Goal: Check status: Check status

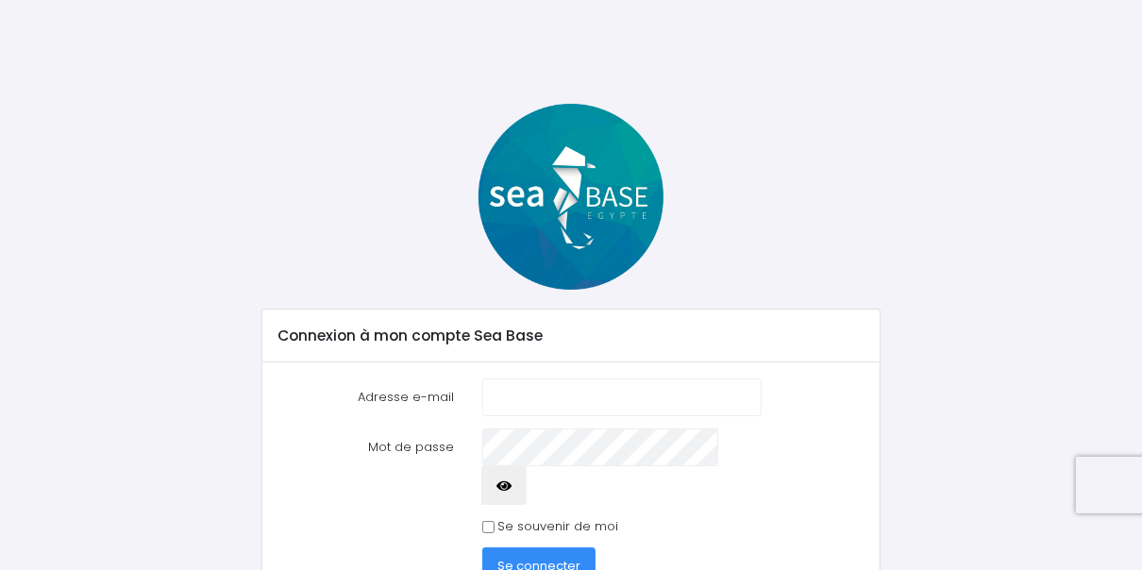
click at [556, 407] on input "Adresse e-mail" at bounding box center [621, 397] width 279 height 38
type input "lecarrerj@wanadoo.fr"
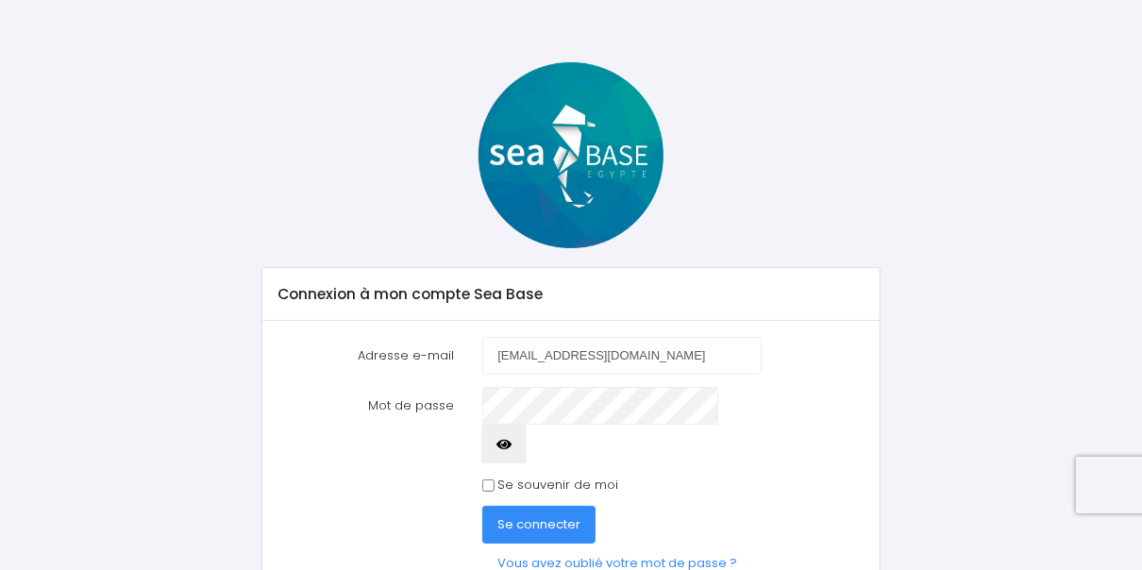
scroll to position [58, 0]
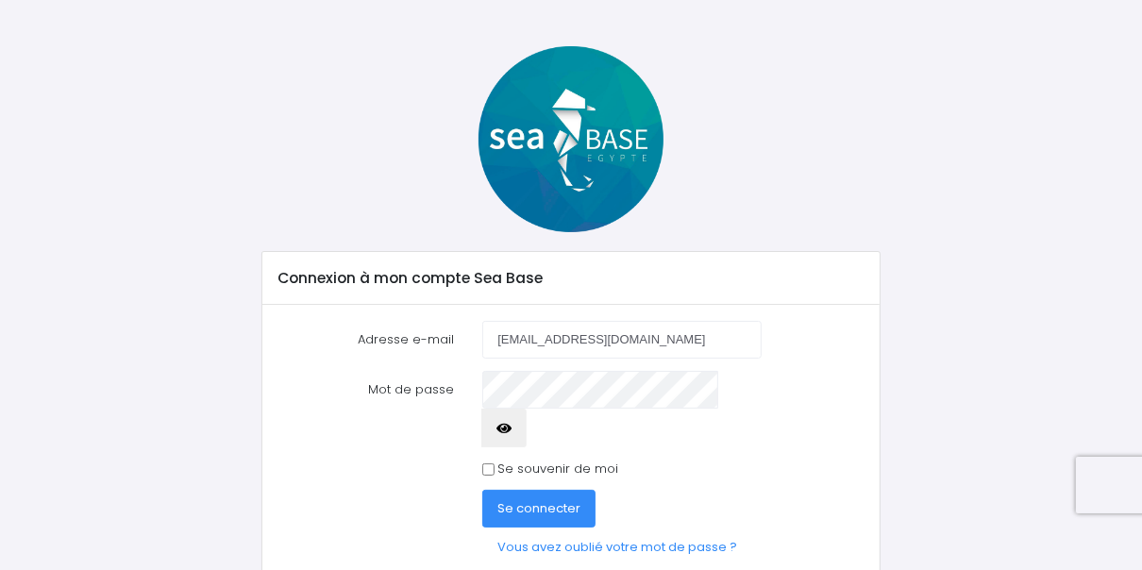
click at [526, 499] on span "Se connecter" at bounding box center [538, 508] width 83 height 18
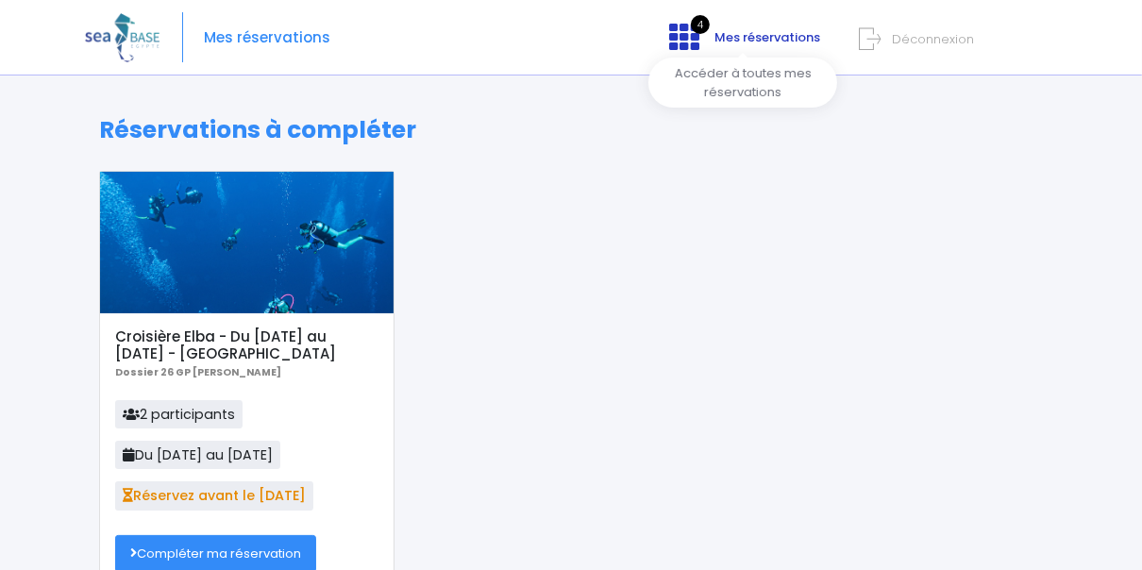
click at [743, 37] on span "Mes réservations" at bounding box center [767, 37] width 106 height 18
click at [687, 30] on icon at bounding box center [684, 37] width 30 height 30
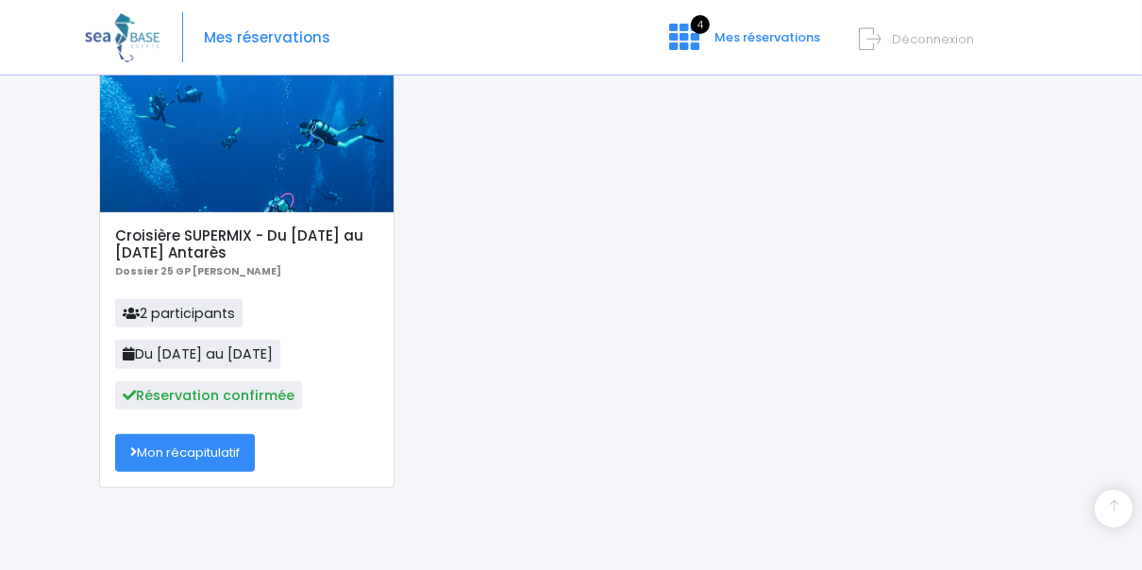
scroll to position [679, 0]
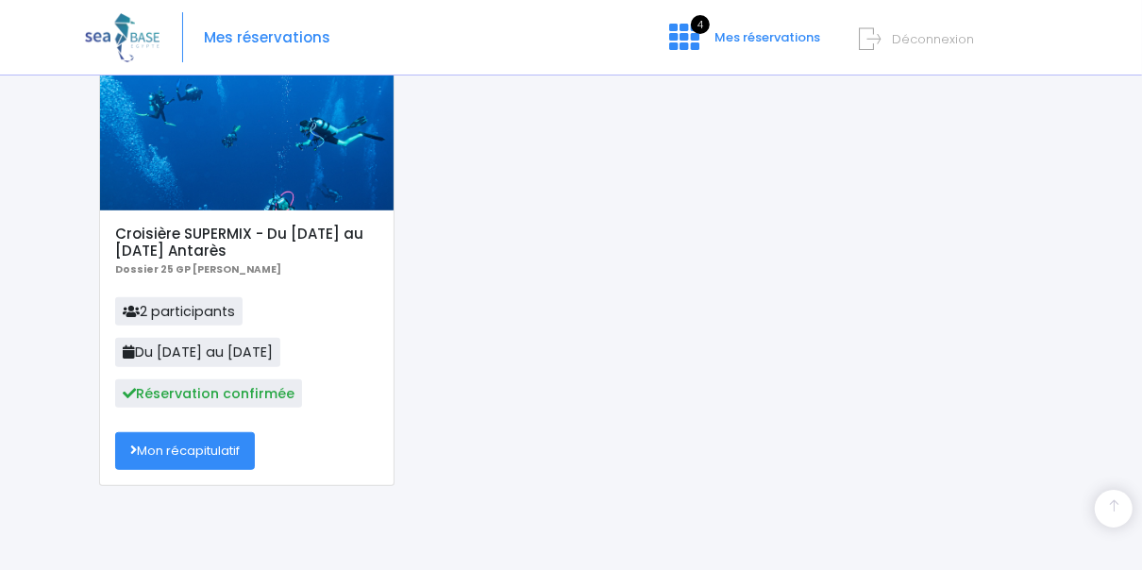
click at [197, 235] on h5 "Croisière SUPERMIX - Du [DATE] au [DATE] Antarès" at bounding box center [246, 243] width 263 height 34
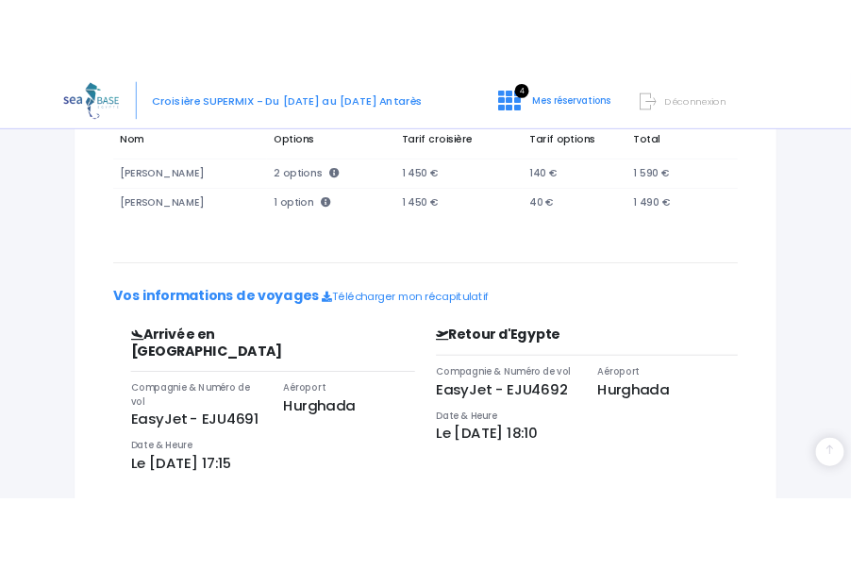
scroll to position [347, 0]
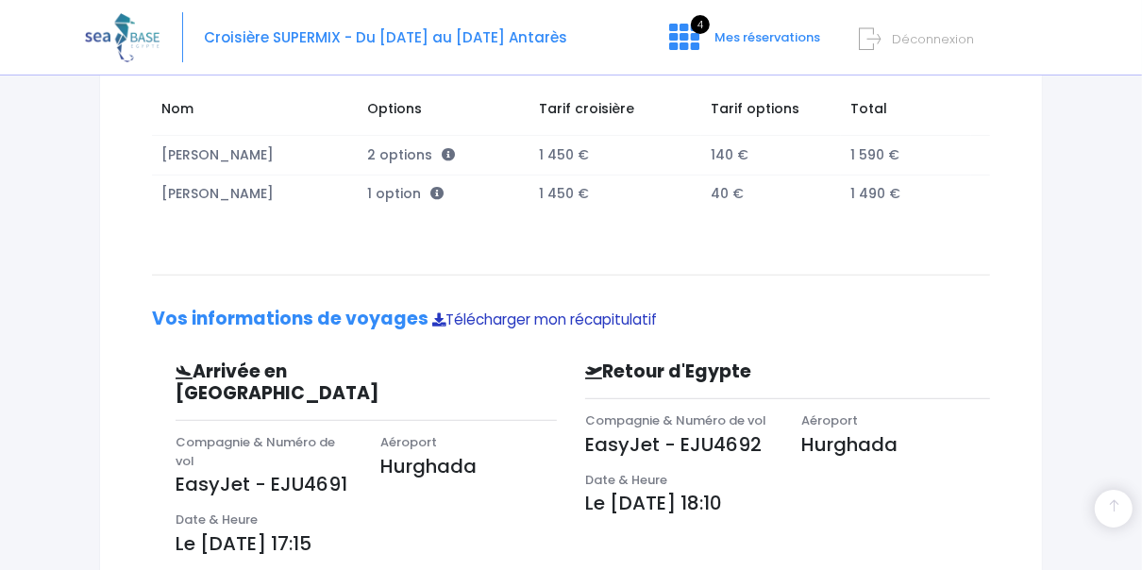
click at [494, 315] on link "Télécharger mon récapitulatif" at bounding box center [544, 320] width 225 height 20
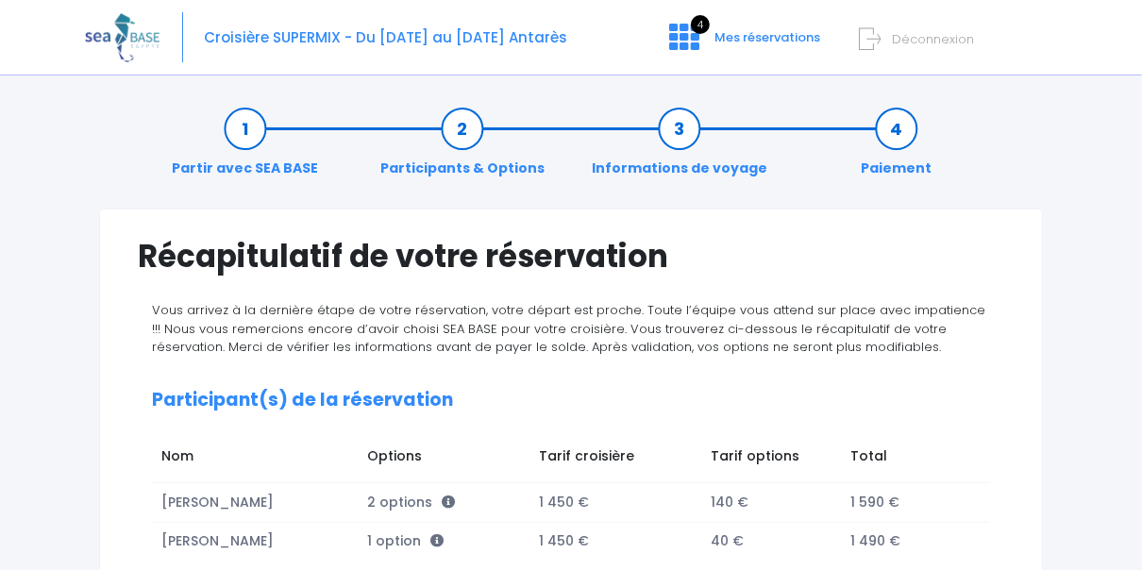
scroll to position [0, 0]
click at [921, 34] on span "Déconnexion" at bounding box center [933, 39] width 82 height 18
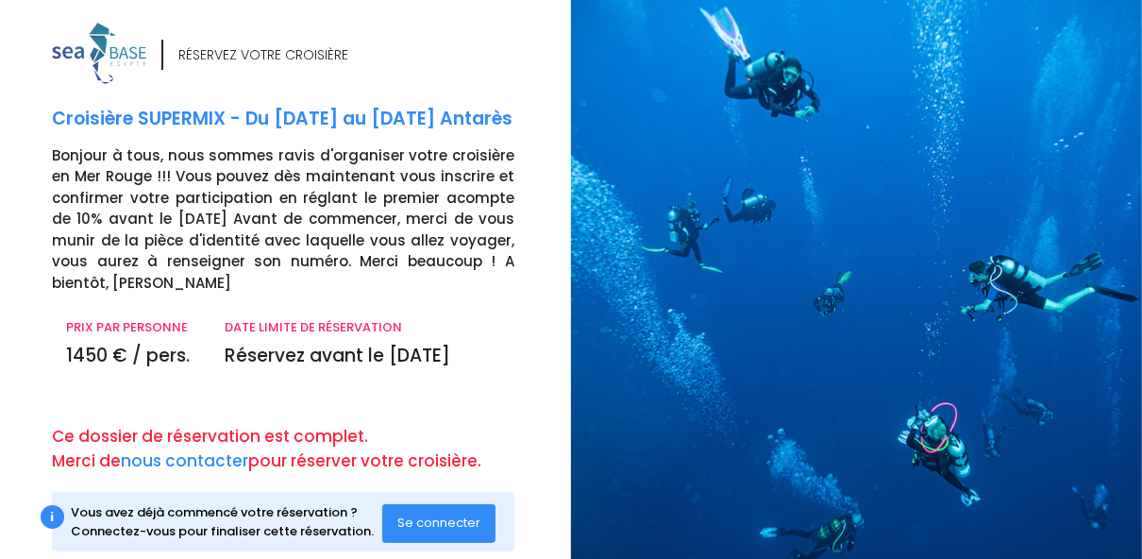
click at [438, 518] on span "Se connecter" at bounding box center [438, 522] width 83 height 18
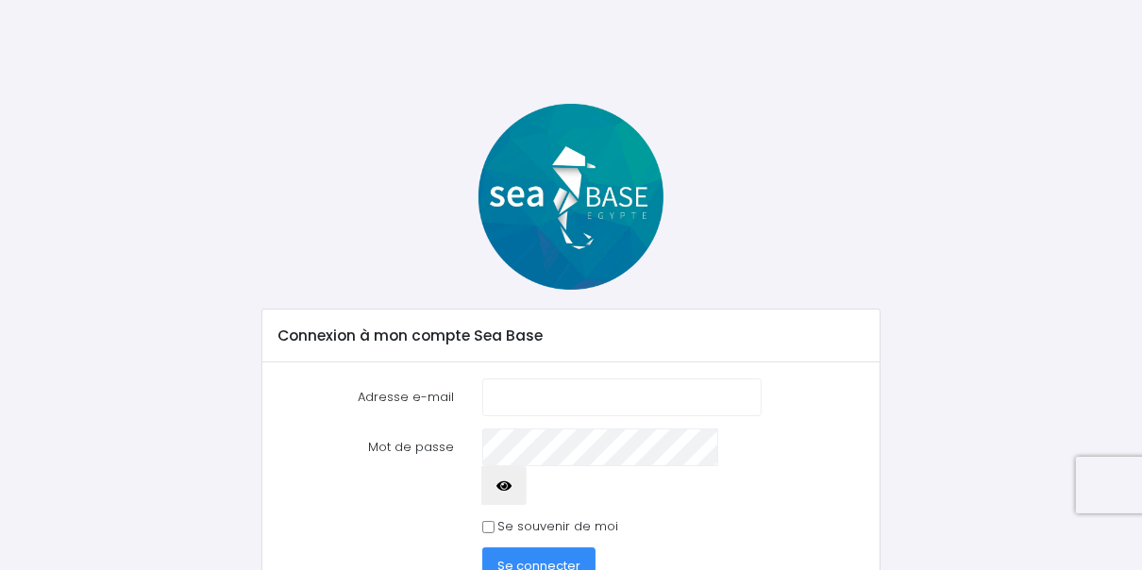
click at [504, 395] on input "Adresse e-mail" at bounding box center [621, 397] width 279 height 38
click at [503, 395] on input "Adresse e-mail" at bounding box center [621, 397] width 279 height 38
type input "[EMAIL_ADDRESS][DOMAIN_NAME]"
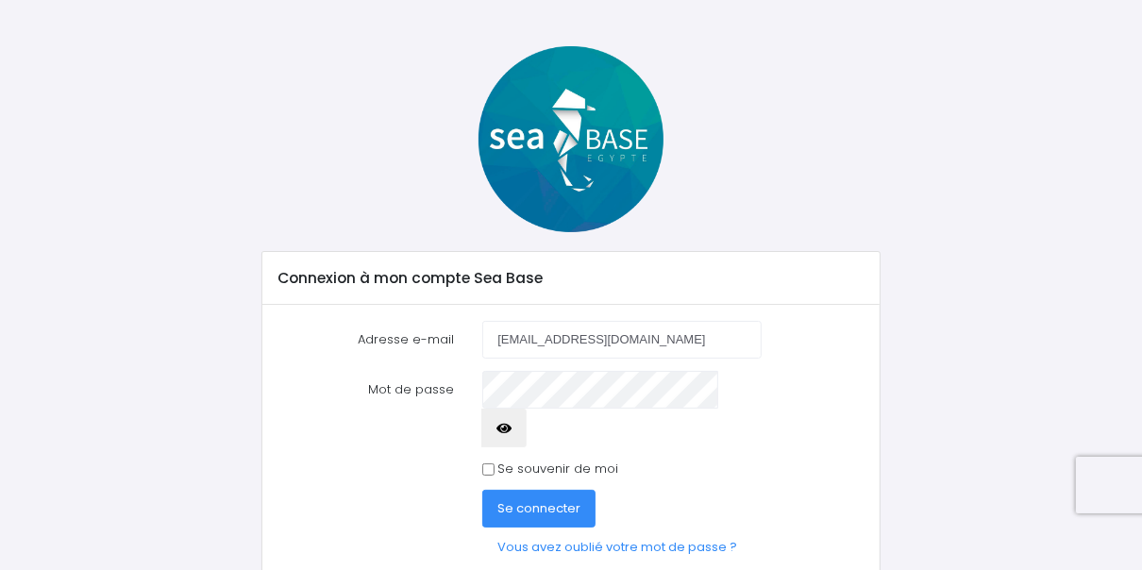
click at [555, 499] on span "Se connecter" at bounding box center [538, 508] width 83 height 18
